Goal: Find specific page/section: Find specific page/section

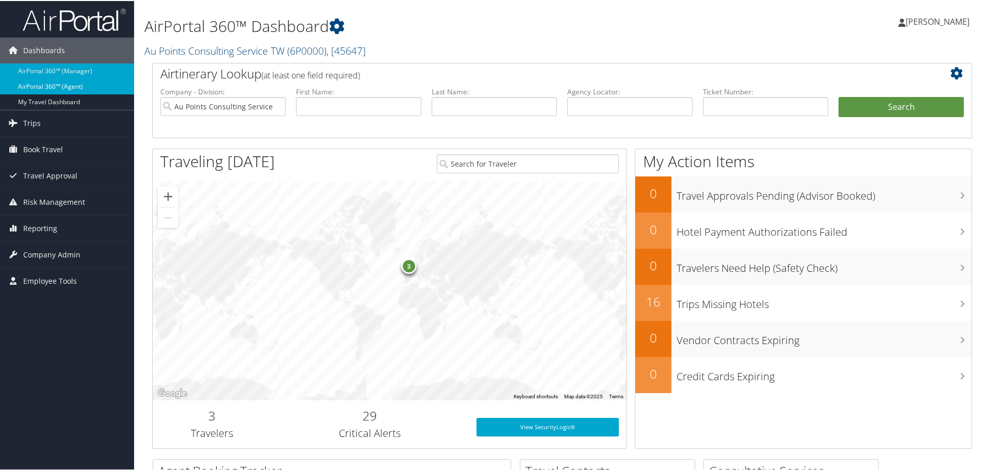
click at [58, 86] on link "AirPortal 360™ (Agent)" at bounding box center [67, 85] width 134 height 15
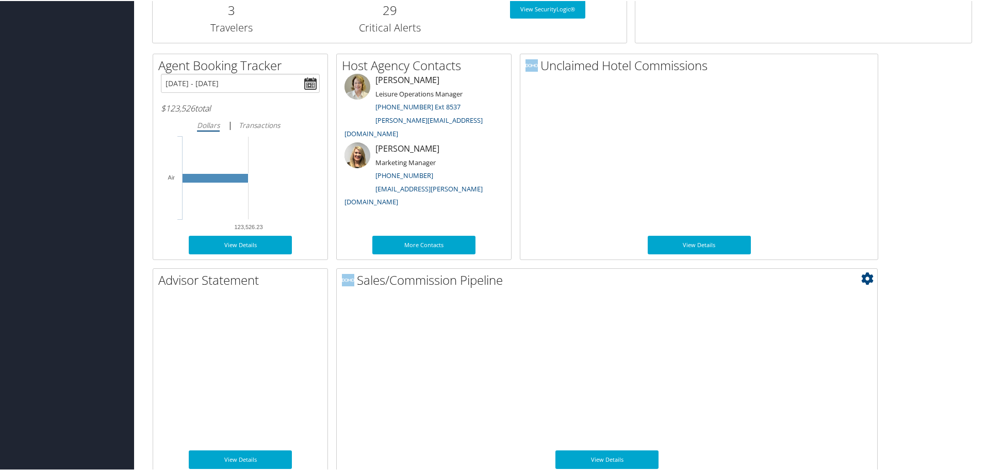
scroll to position [503, 0]
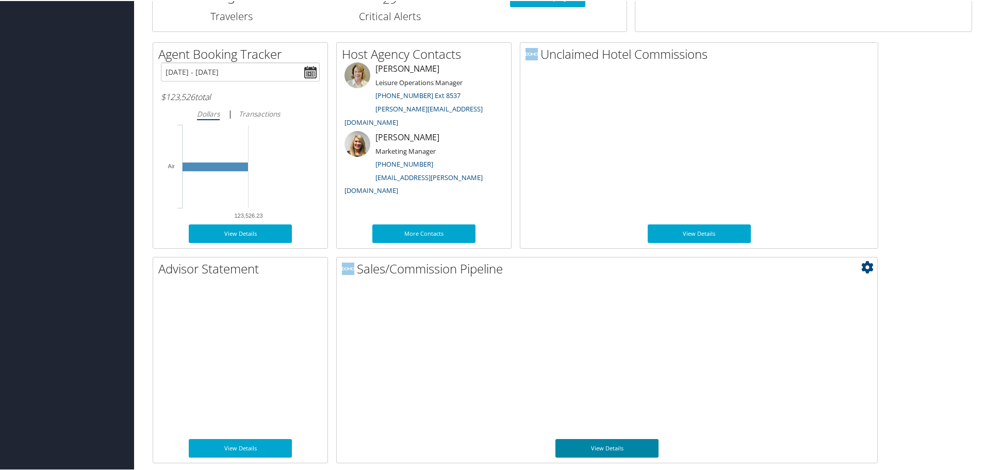
click at [591, 443] on link "View Details" at bounding box center [607, 447] width 103 height 19
